Goal: Transaction & Acquisition: Register for event/course

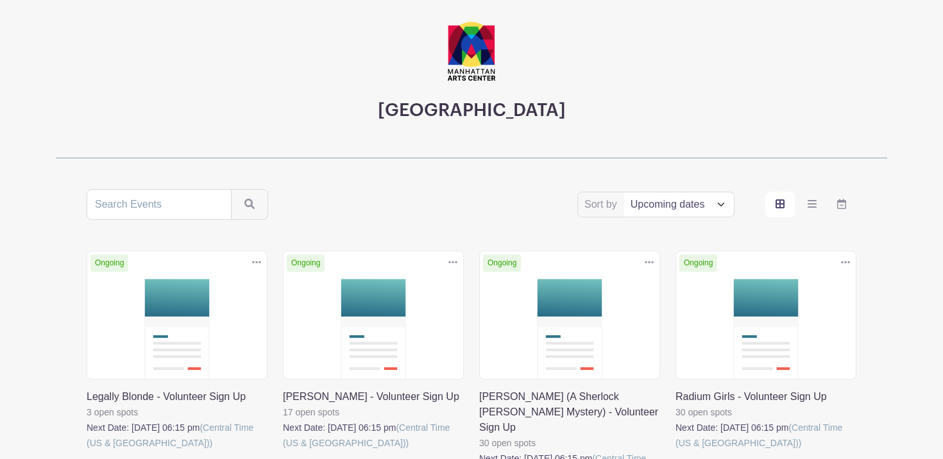
scroll to position [81, 0]
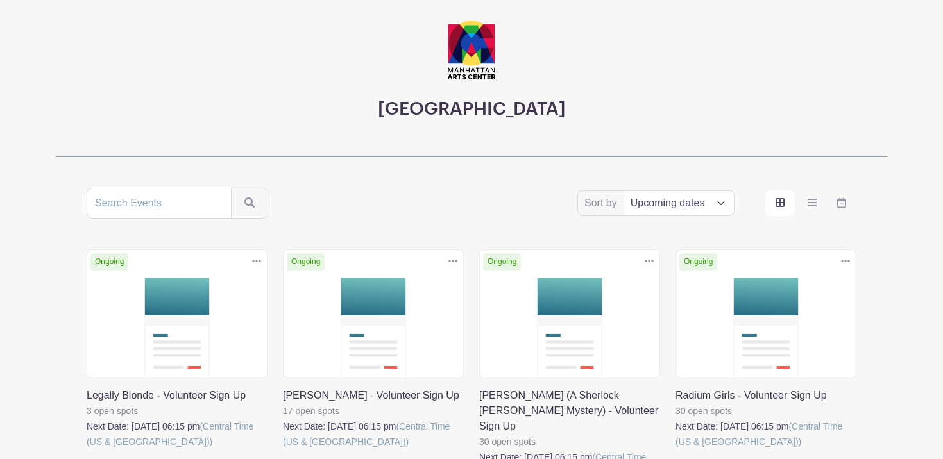
click at [87, 450] on link at bounding box center [87, 450] width 0 height 0
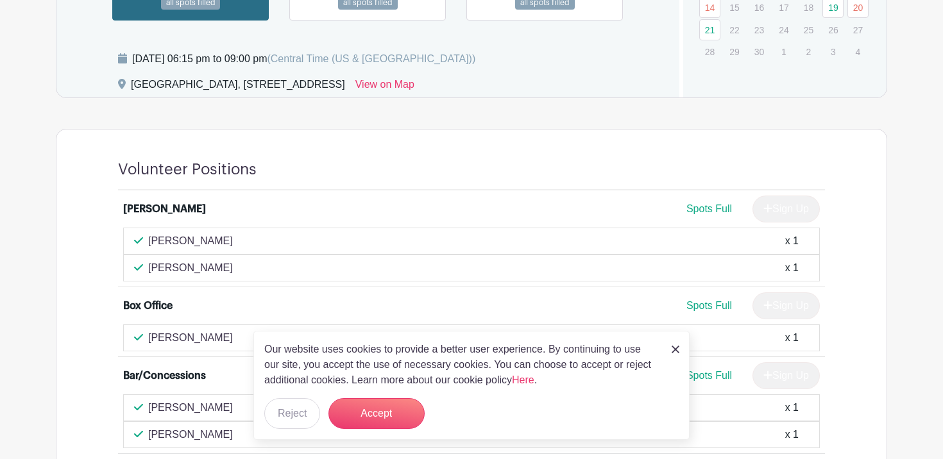
scroll to position [982, 0]
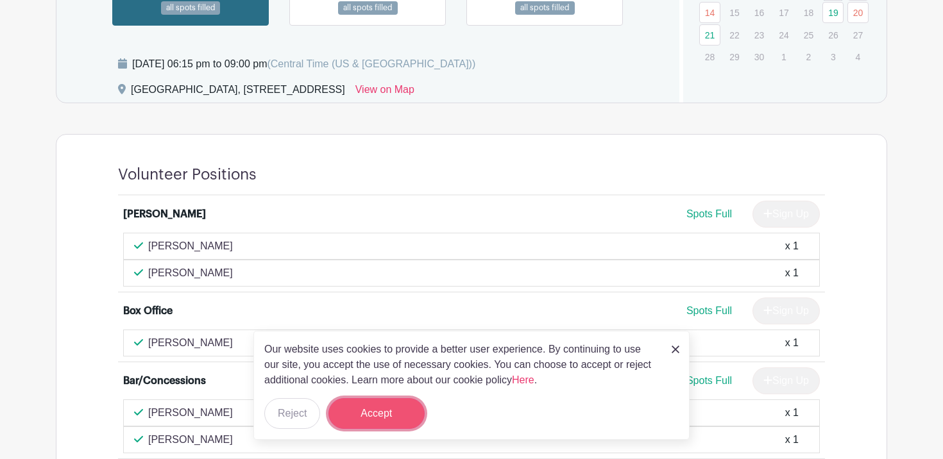
click at [398, 416] on button "Accept" at bounding box center [376, 413] width 96 height 31
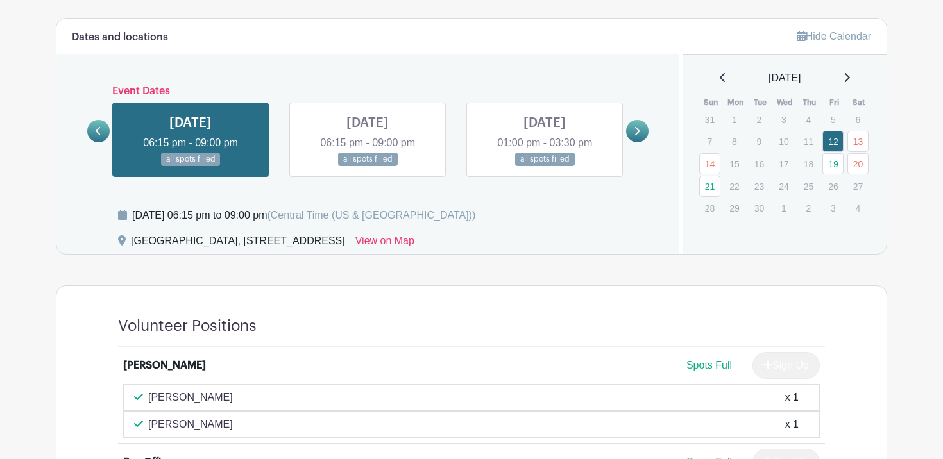
scroll to position [830, 0]
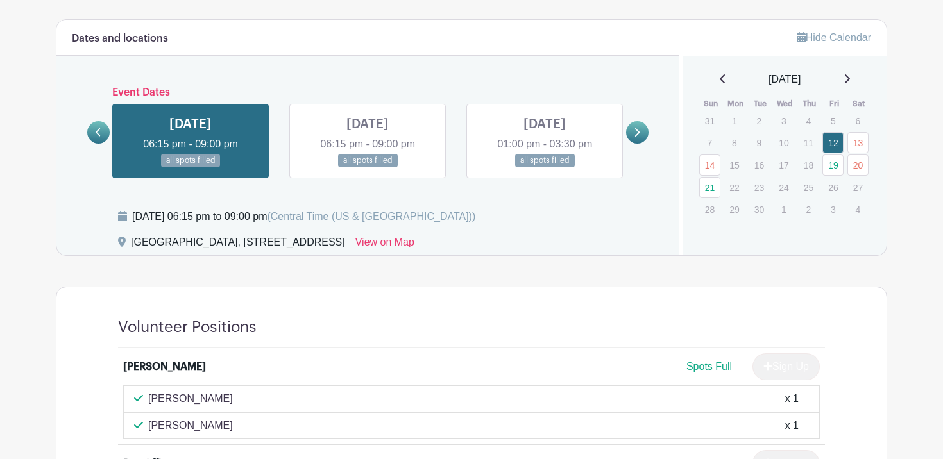
click at [367, 167] on link at bounding box center [367, 167] width 0 height 0
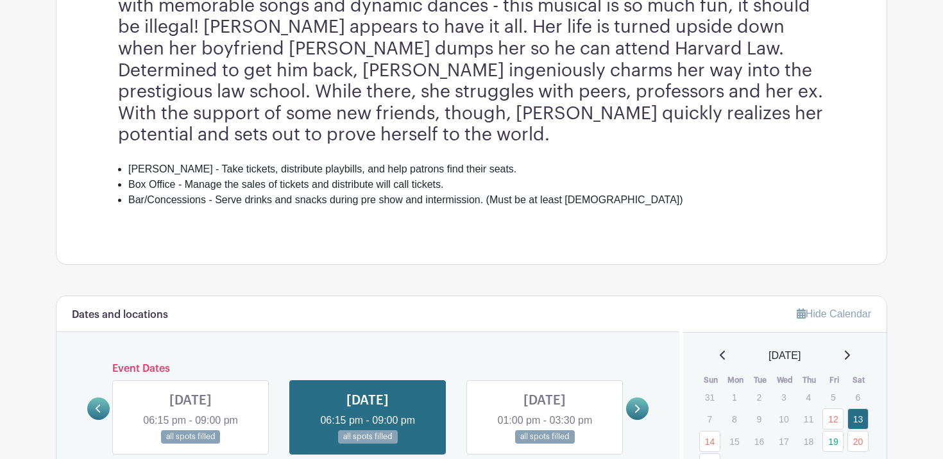
scroll to position [636, 0]
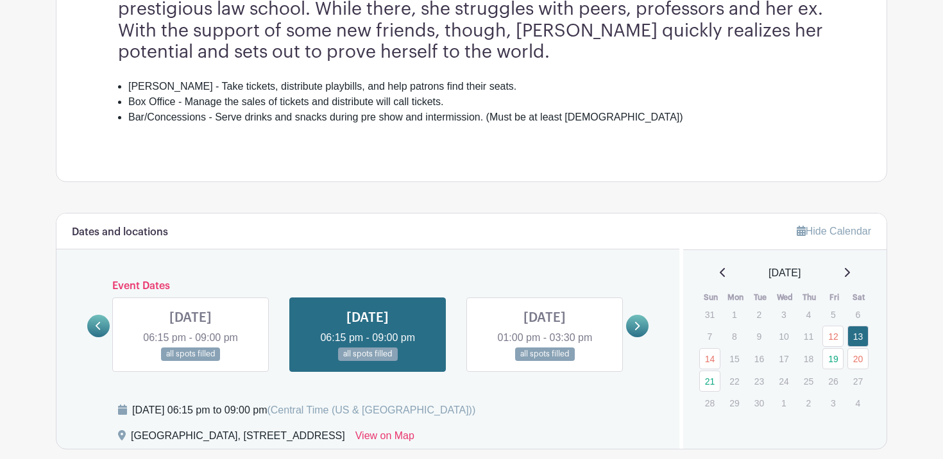
click at [544, 361] on link at bounding box center [544, 361] width 0 height 0
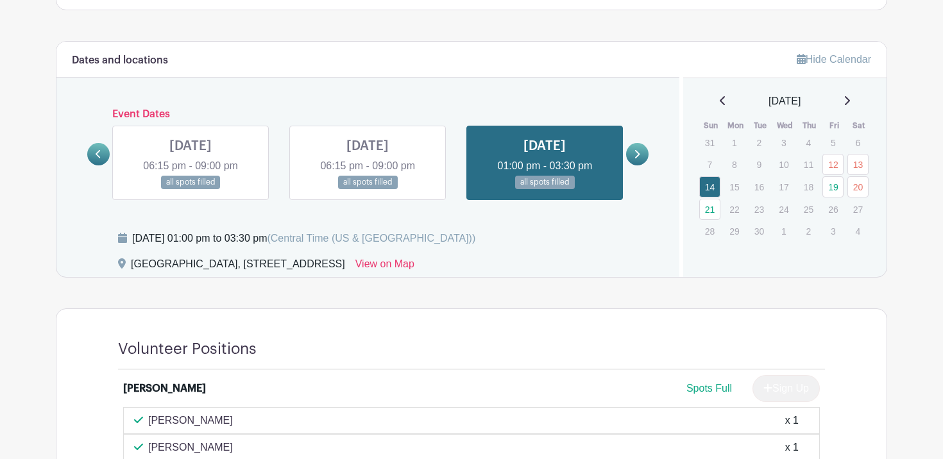
scroll to position [805, 0]
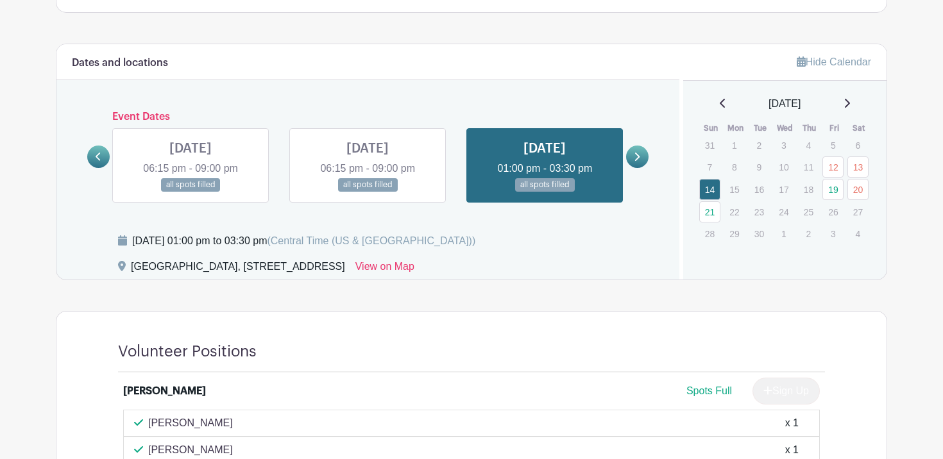
click at [636, 152] on icon at bounding box center [637, 157] width 6 height 10
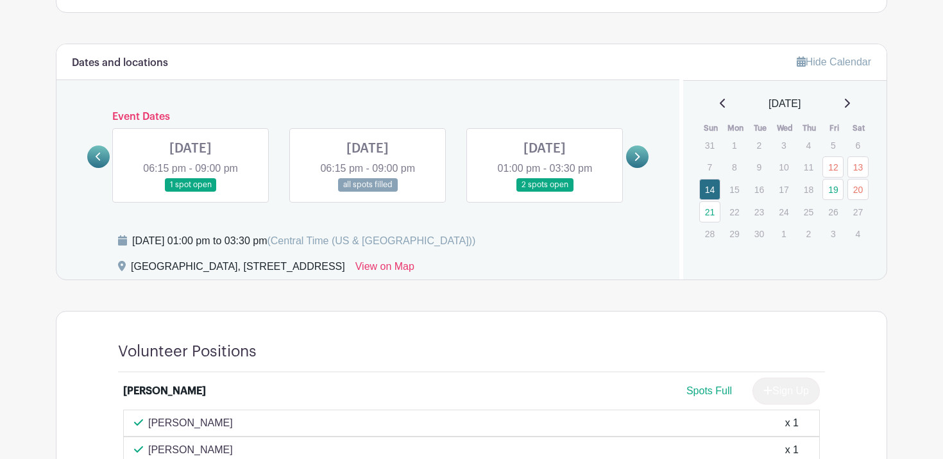
click at [190, 192] on link at bounding box center [190, 192] width 0 height 0
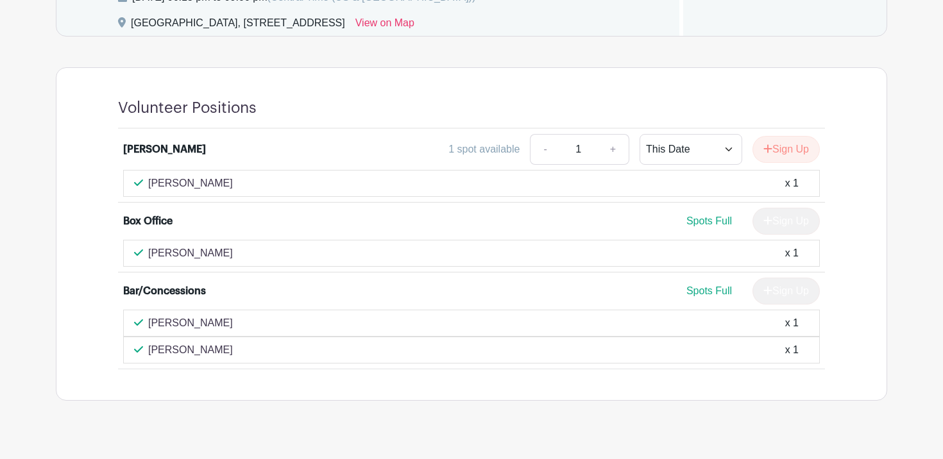
scroll to position [723, 0]
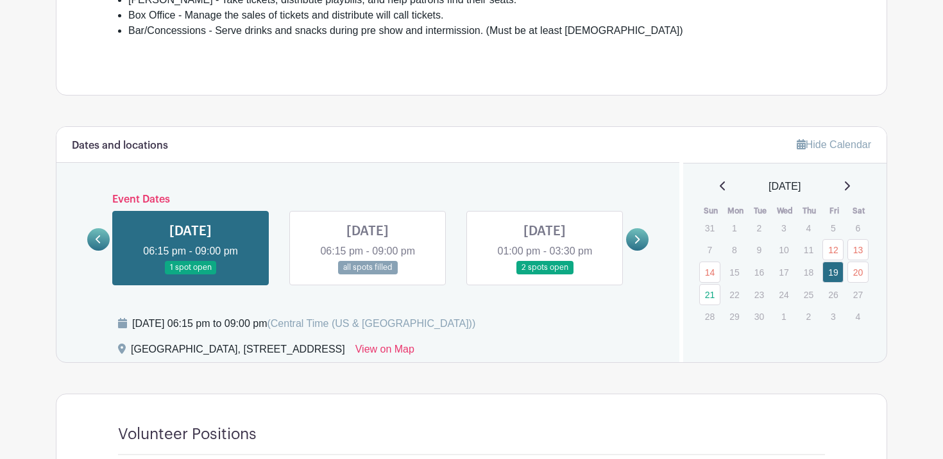
click at [367, 274] on link at bounding box center [367, 274] width 0 height 0
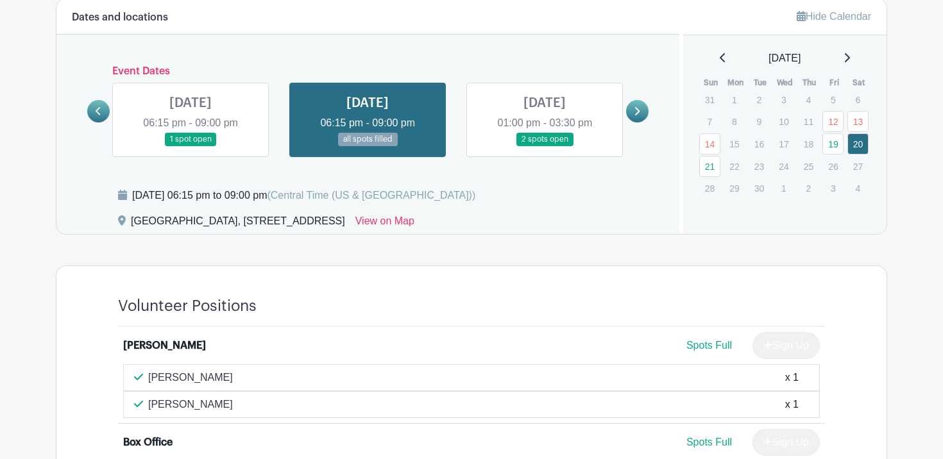
scroll to position [837, 0]
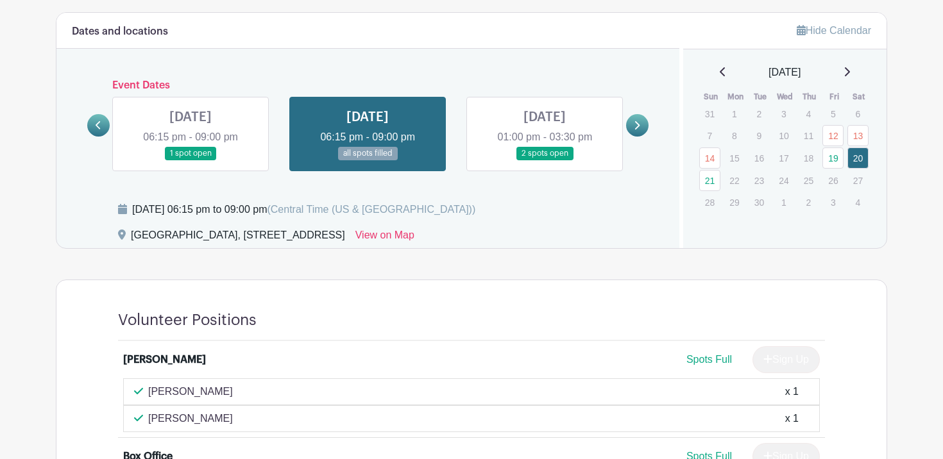
click at [544, 160] on link at bounding box center [544, 160] width 0 height 0
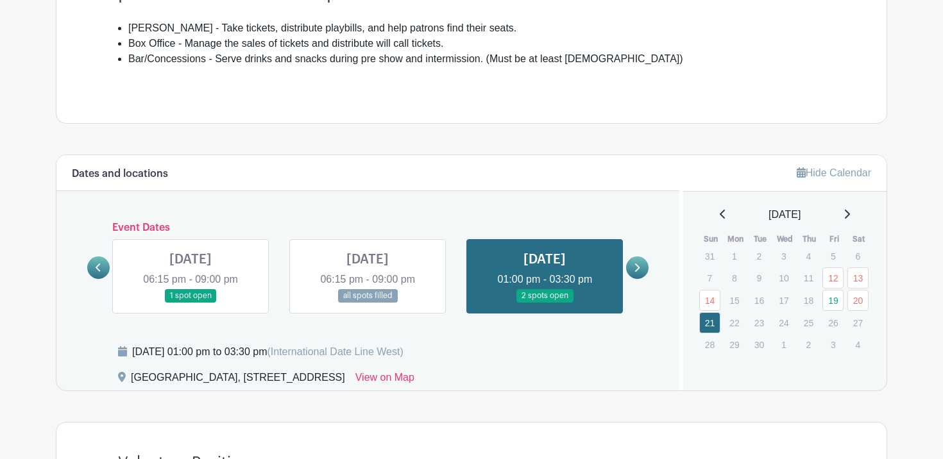
scroll to position [466, 0]
